Goal: Complete application form: Complete application form

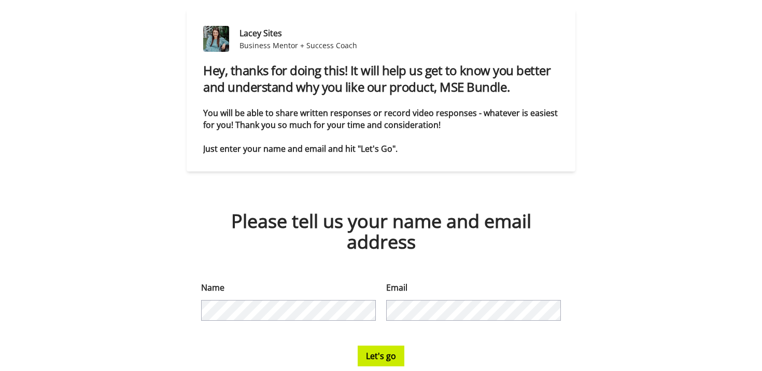
scroll to position [95, 0]
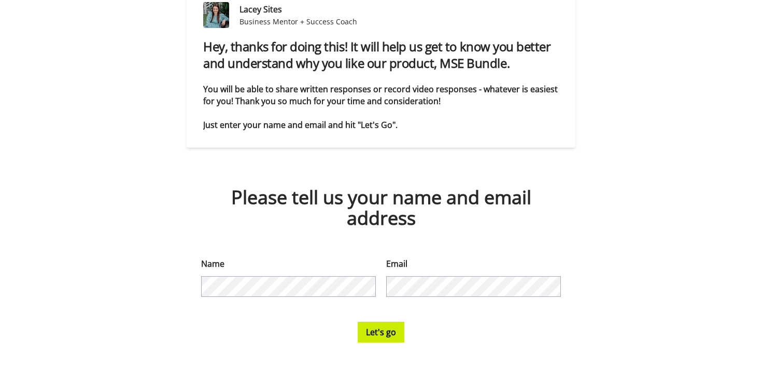
click at [379, 336] on button "Let's go" at bounding box center [381, 332] width 47 height 21
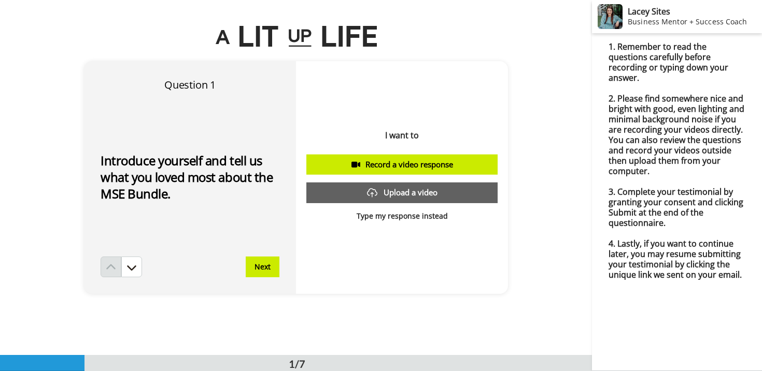
click at [265, 268] on button "Next" at bounding box center [263, 267] width 34 height 21
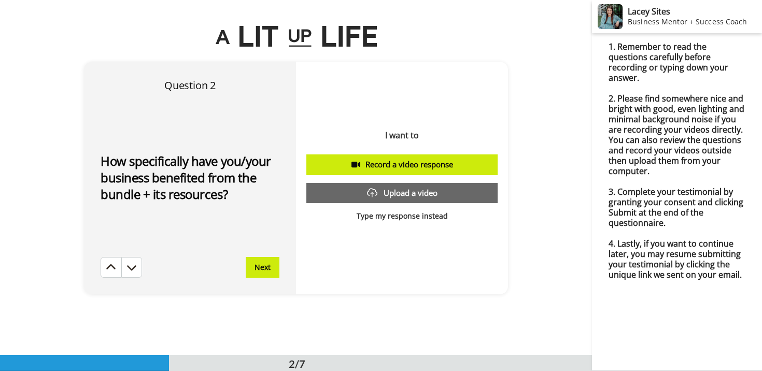
scroll to position [356, 0]
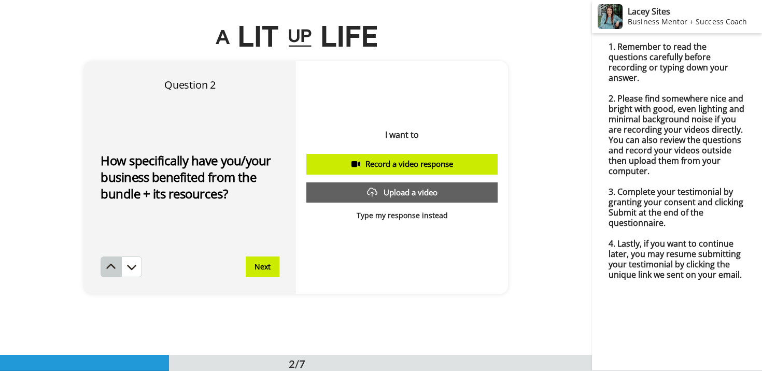
click at [106, 269] on icon at bounding box center [111, 267] width 10 height 10
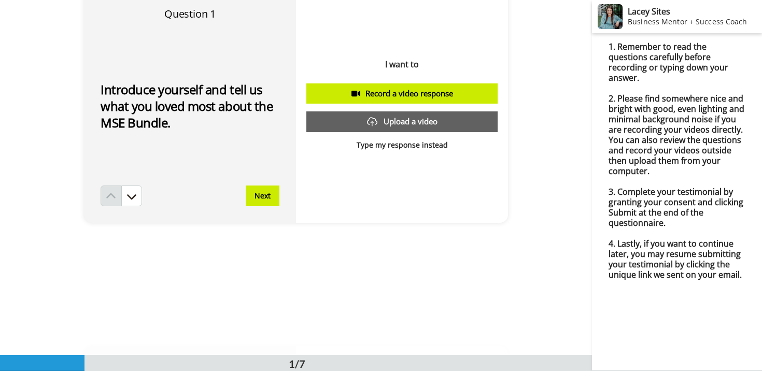
scroll to position [76, 0]
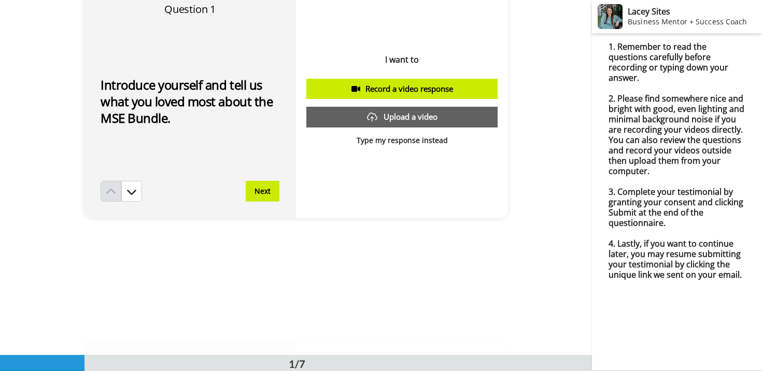
click at [413, 143] on p "Type my response instead" at bounding box center [402, 140] width 91 height 10
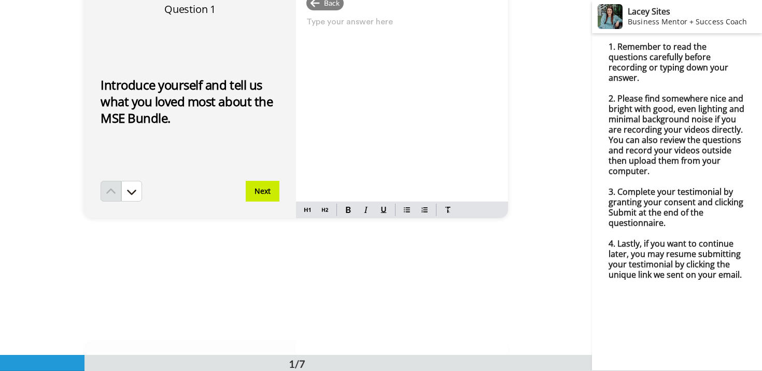
click at [339, 33] on p "Type your answer here ﻿" at bounding box center [402, 26] width 191 height 15
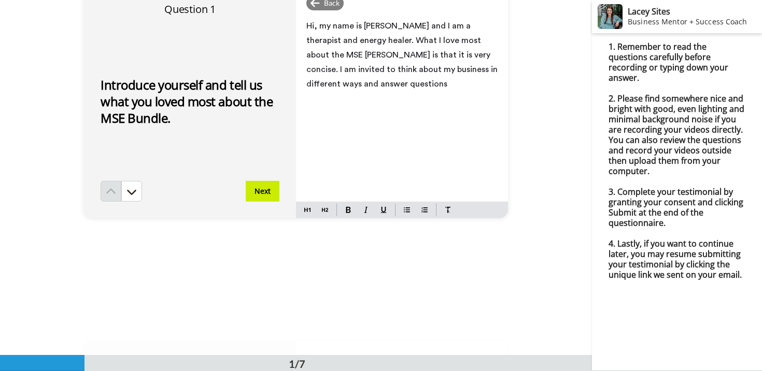
click at [457, 68] on span "Hi, my name is [PERSON_NAME] and I am a therapist and energy healer. What I lov…" at bounding box center [403, 55] width 193 height 66
click at [404, 70] on span "Hi, my name is [PERSON_NAME] and I am a therapist and energy healer. What I lov…" at bounding box center [403, 55] width 193 height 66
drag, startPoint x: 463, startPoint y: 68, endPoint x: 474, endPoint y: 79, distance: 15.4
click at [474, 81] on p "Hi, my name is [PERSON_NAME] and I am a therapist and energy healer. What I lov…" at bounding box center [402, 55] width 191 height 73
click at [419, 55] on span "Hi, my name is [PERSON_NAME] and I am a therapist and energy healer. What I lov…" at bounding box center [403, 55] width 193 height 66
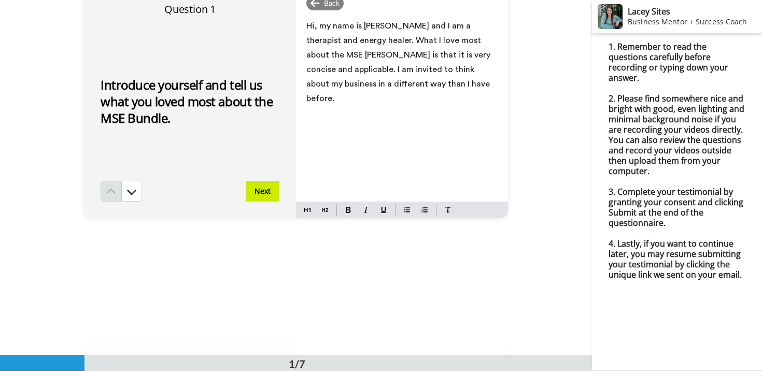
click at [425, 81] on p "Hi, my name is [PERSON_NAME] and I am a therapist and energy healer. What I lov…" at bounding box center [402, 62] width 191 height 87
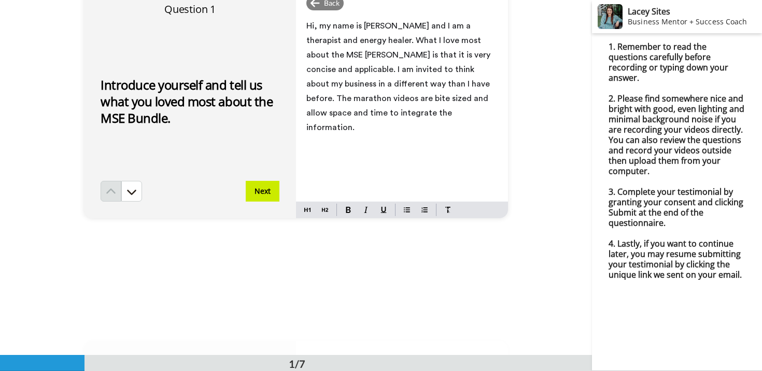
click at [360, 38] on span "Hi, my name is [PERSON_NAME] and I am a therapist and energy healer. What I lov…" at bounding box center [400, 77] width 186 height 110
click at [260, 190] on button "Next" at bounding box center [263, 191] width 34 height 21
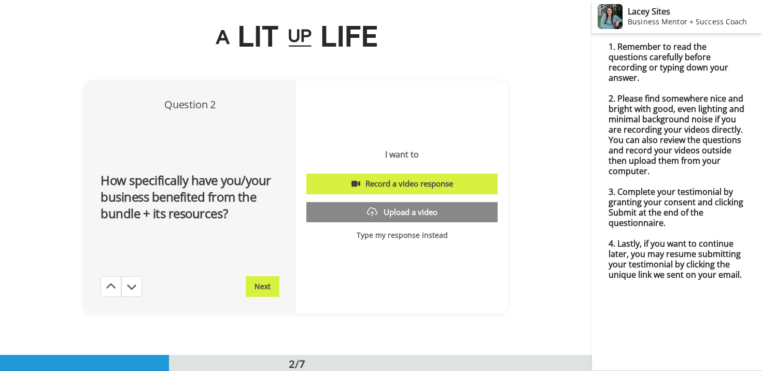
scroll to position [356, 0]
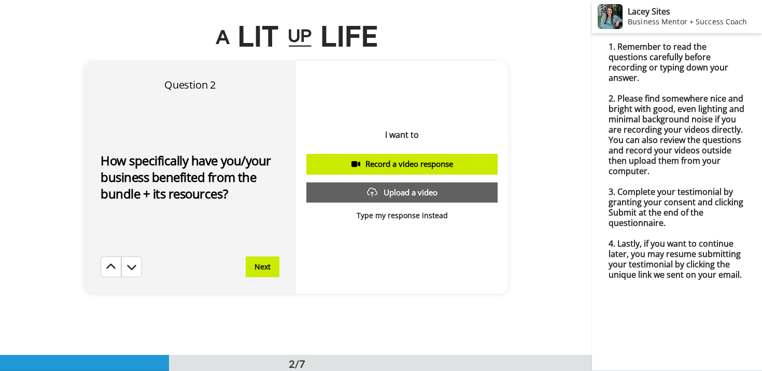
click at [418, 217] on p "Type my response instead" at bounding box center [402, 216] width 91 height 10
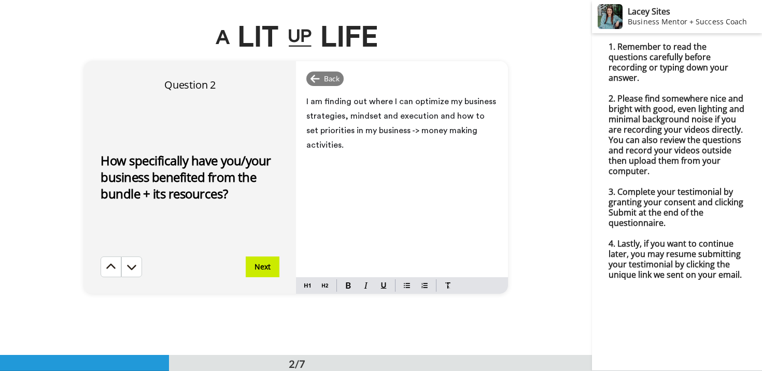
click at [260, 268] on button "Next" at bounding box center [263, 267] width 34 height 21
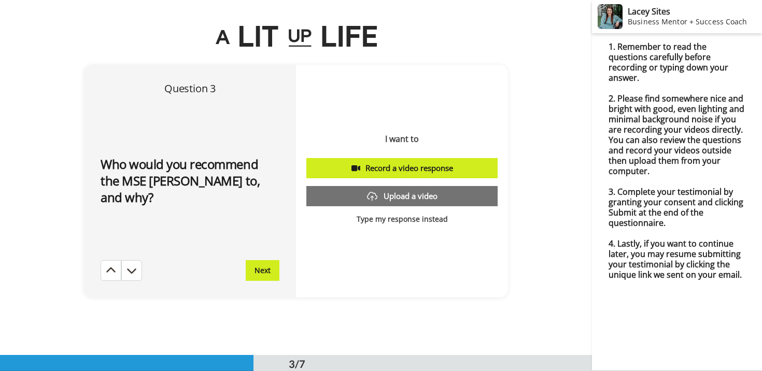
scroll to position [711, 0]
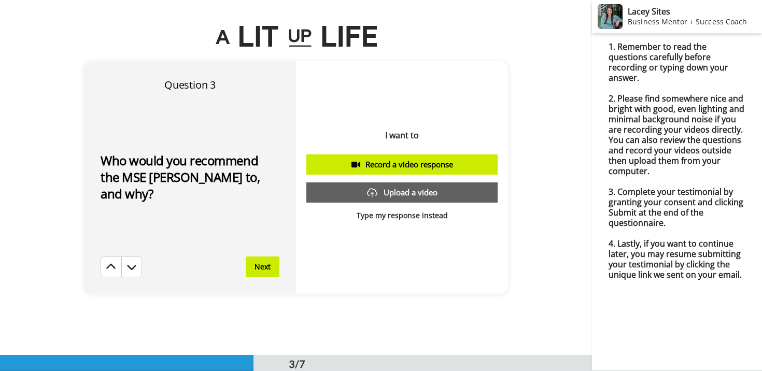
click at [407, 216] on p "Type my response instead" at bounding box center [402, 216] width 91 height 10
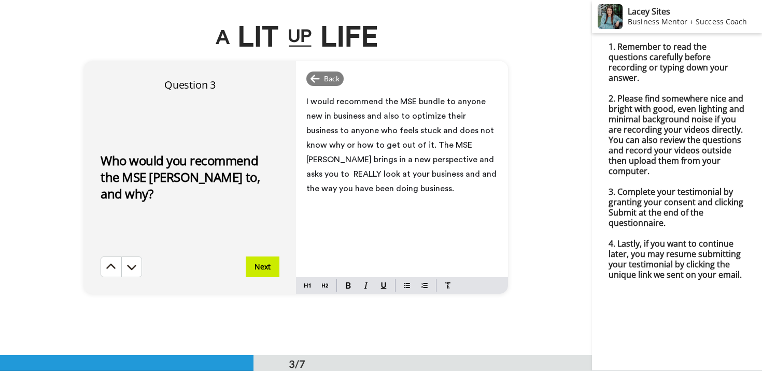
click at [262, 267] on button "Next" at bounding box center [263, 267] width 34 height 21
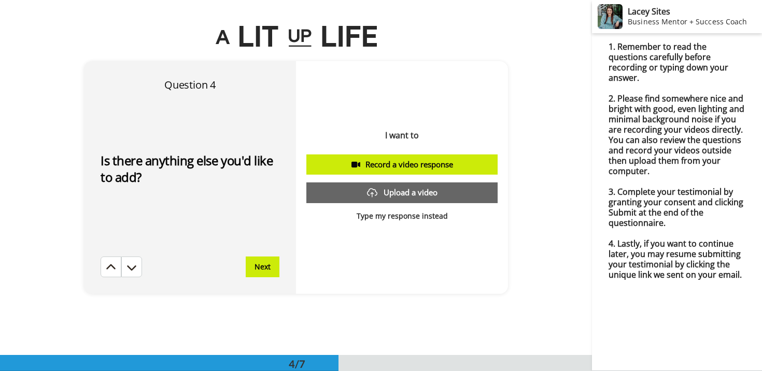
scroll to position [1067, 0]
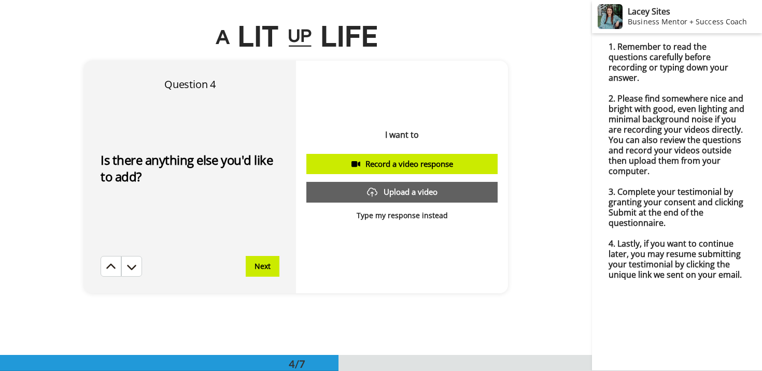
click at [391, 218] on p "Type my response instead" at bounding box center [402, 216] width 91 height 10
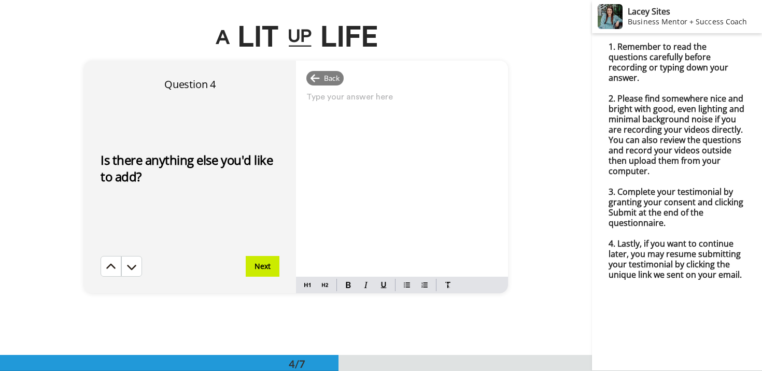
drag, startPoint x: 377, startPoint y: 101, endPoint x: 345, endPoint y: 102, distance: 31.1
drag, startPoint x: 375, startPoint y: 99, endPoint x: 353, endPoint y: 101, distance: 21.9
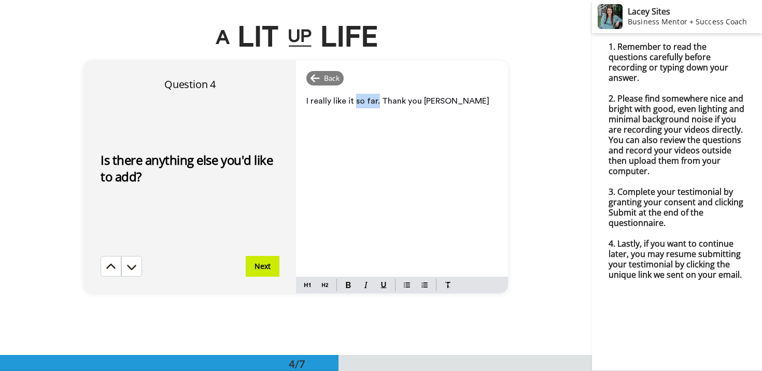
click at [266, 272] on button "Next" at bounding box center [263, 266] width 34 height 21
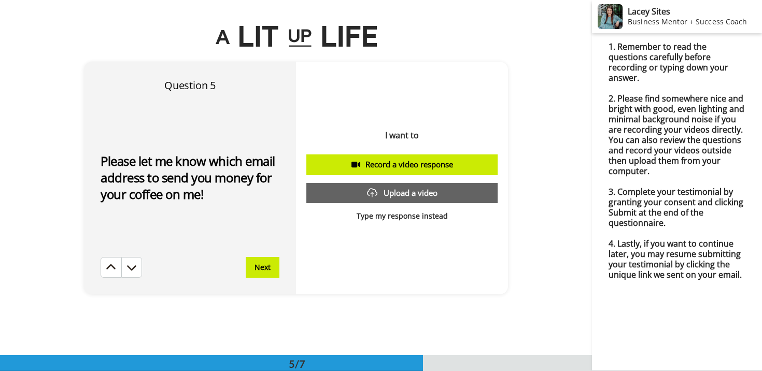
scroll to position [1422, 0]
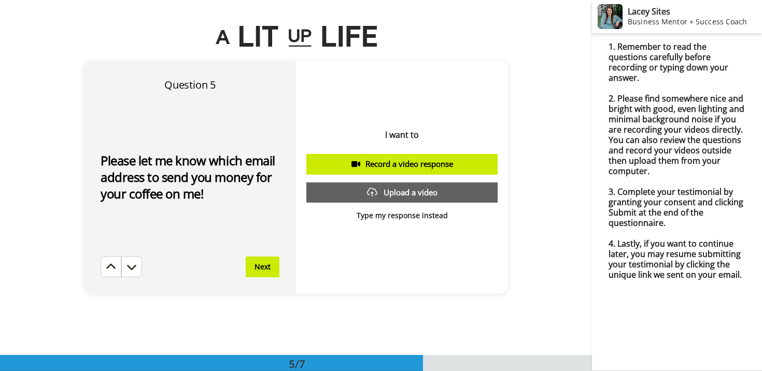
click at [405, 215] on p "Type my response instead" at bounding box center [402, 216] width 91 height 10
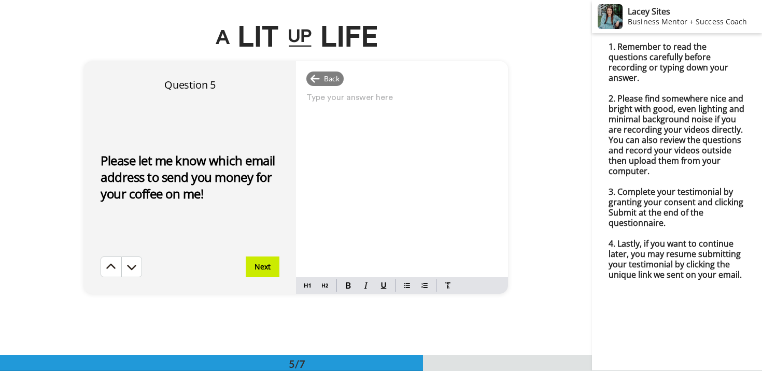
click at [269, 269] on button "Next" at bounding box center [263, 267] width 34 height 21
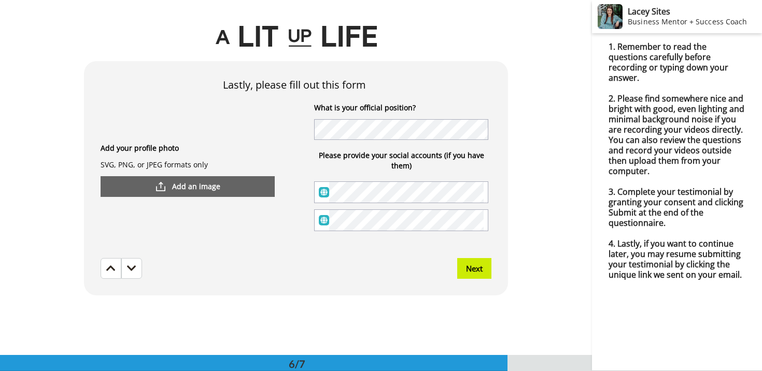
scroll to position [1778, 0]
click at [475, 271] on button "Next" at bounding box center [474, 268] width 34 height 21
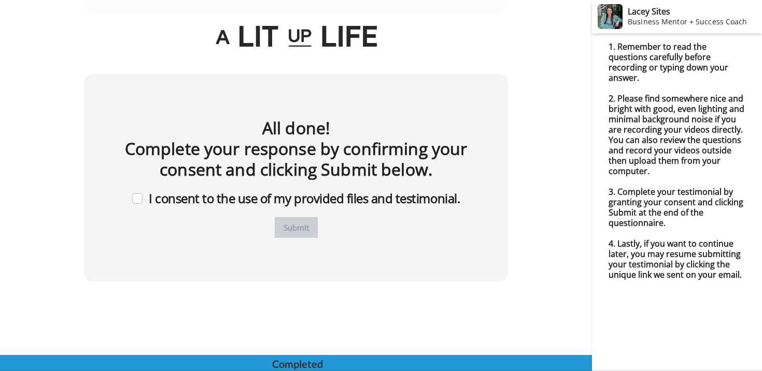
scroll to position [2059, 0]
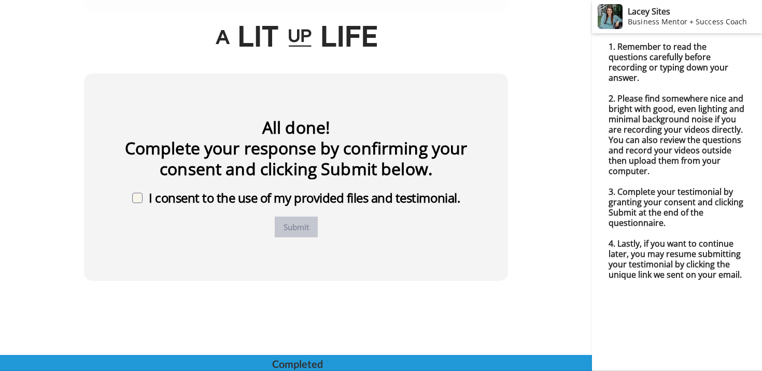
click at [133, 200] on span at bounding box center [137, 198] width 10 height 10
click at [297, 229] on button "Submit" at bounding box center [296, 227] width 43 height 21
